Goal: Navigation & Orientation: Find specific page/section

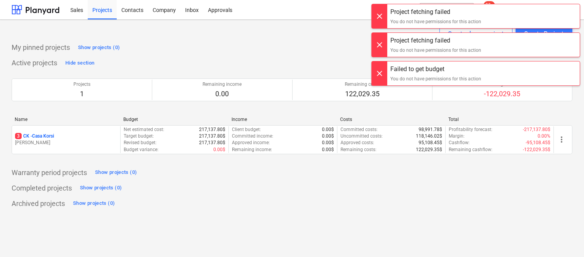
click at [383, 14] on div at bounding box center [379, 16] width 15 height 24
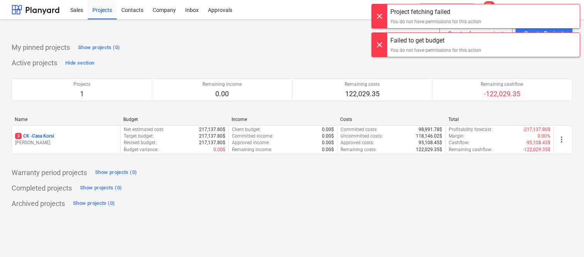
click at [383, 14] on div at bounding box center [379, 12] width 15 height 24
click at [383, 14] on div at bounding box center [379, 16] width 15 height 24
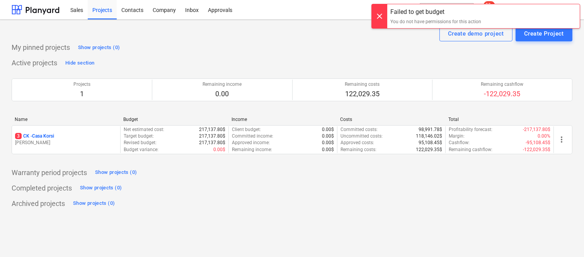
click at [383, 14] on div at bounding box center [379, 12] width 15 height 24
click at [383, 14] on div at bounding box center [379, 16] width 15 height 24
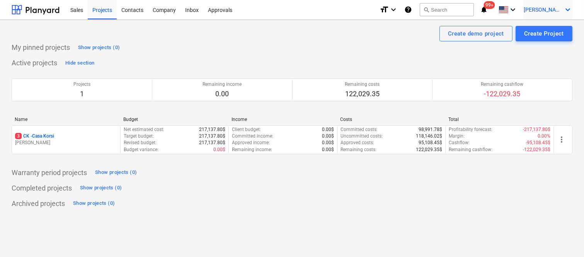
click at [569, 12] on icon "keyboard_arrow_down" at bounding box center [567, 9] width 9 height 9
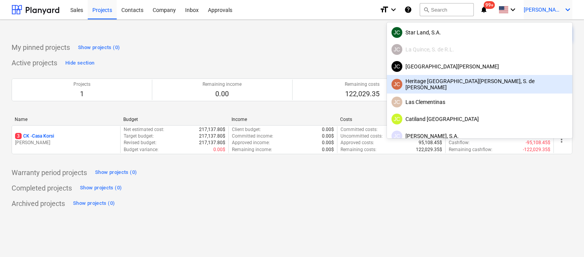
click at [504, 80] on div "JC Heritage [GEOGRAPHIC_DATA][PERSON_NAME], S. de [PERSON_NAME]" at bounding box center [479, 84] width 176 height 12
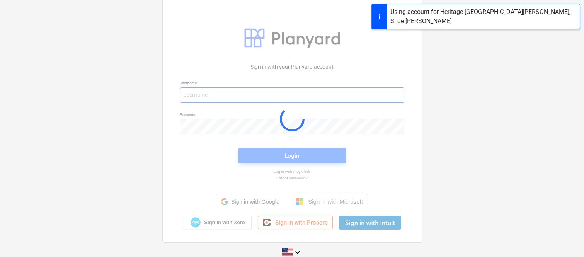
type input "[PERSON_NAME][EMAIL_ADDRESS][DOMAIN_NAME]"
